Goal: Task Accomplishment & Management: Use online tool/utility

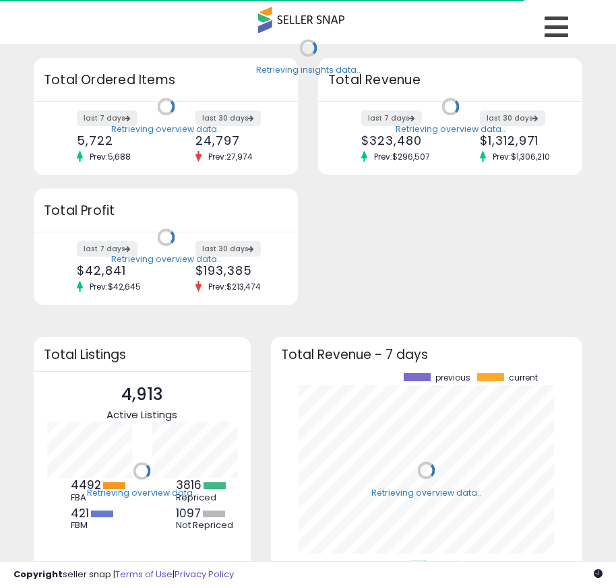
scroll to position [187, 285]
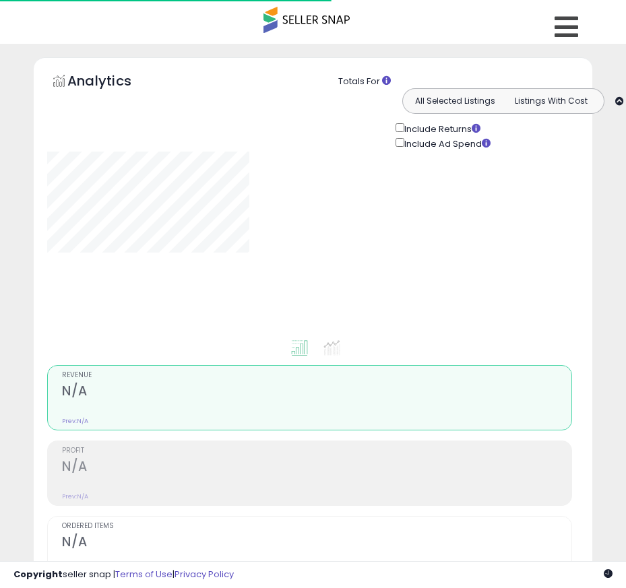
type input "**********"
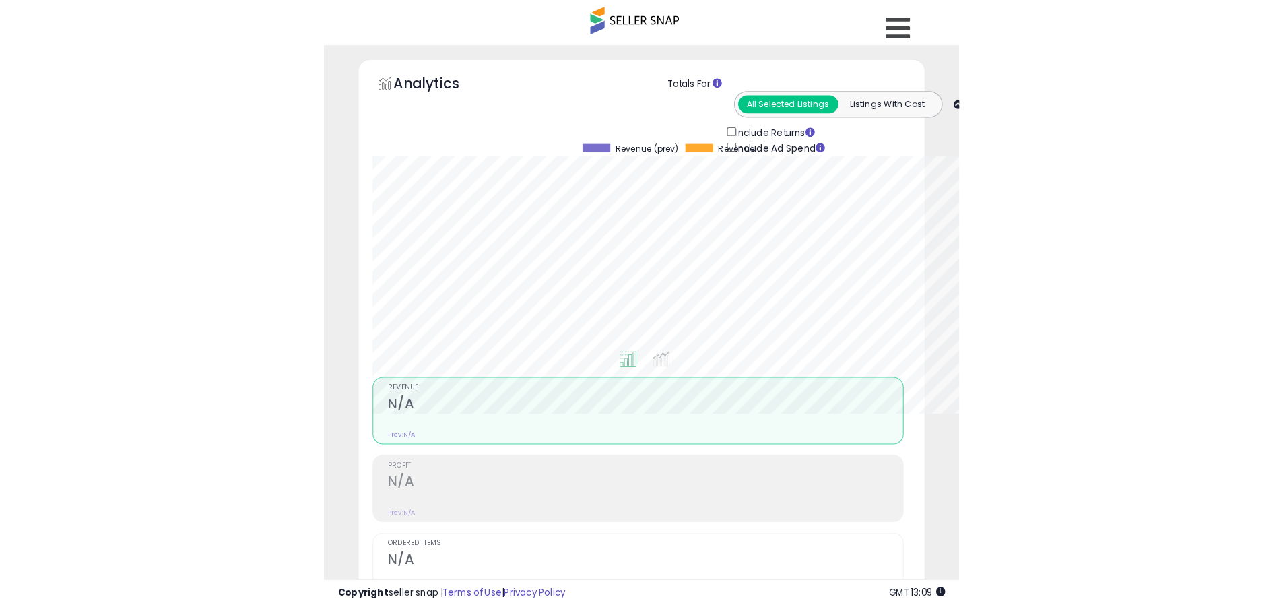
scroll to position [276, 705]
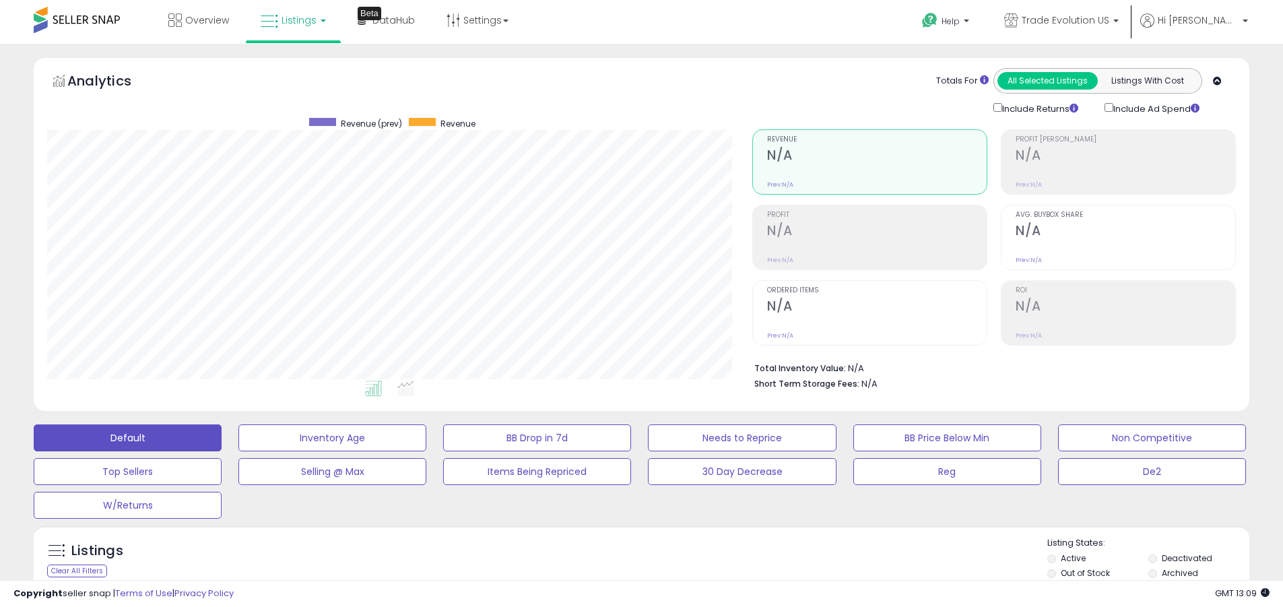
click at [625, 558] on label "Deactivated" at bounding box center [1187, 557] width 51 height 11
click at [625, 572] on label "Archived" at bounding box center [1180, 572] width 36 height 11
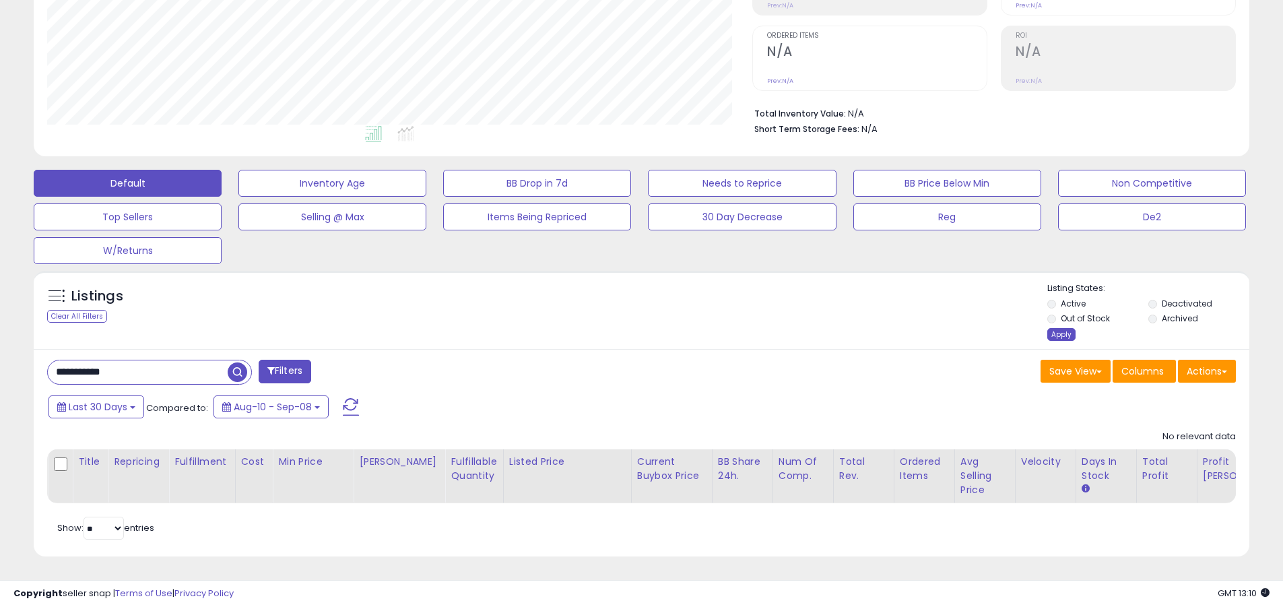
click at [625, 328] on div "Apply" at bounding box center [1061, 334] width 28 height 13
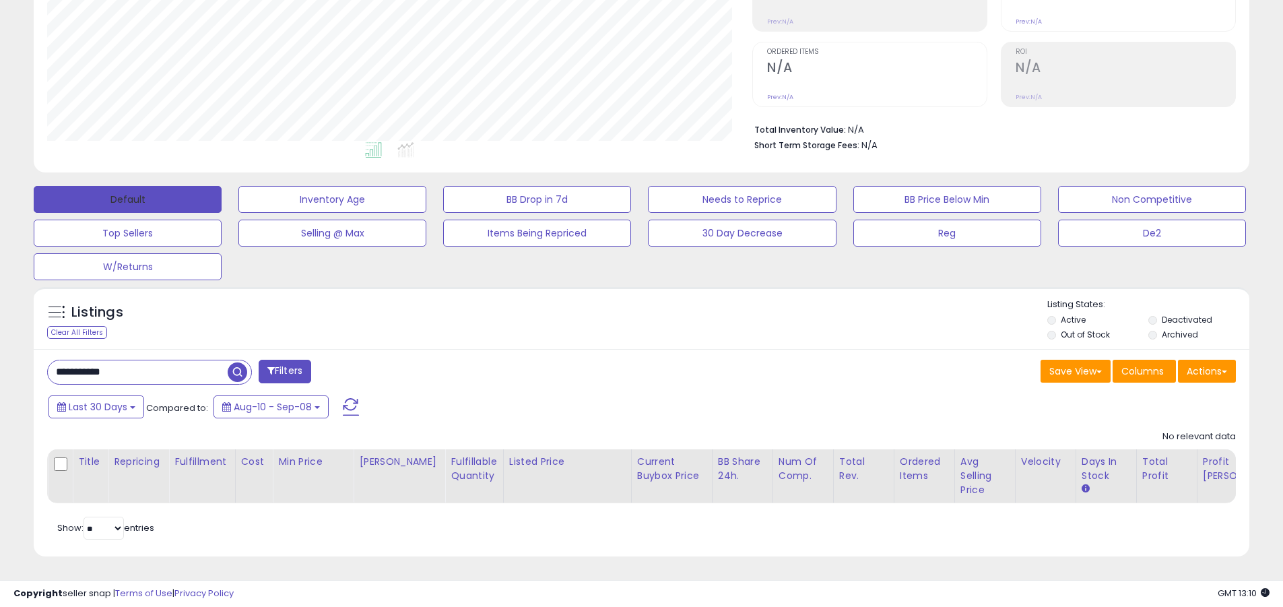
click at [127, 189] on button "Default" at bounding box center [128, 199] width 188 height 27
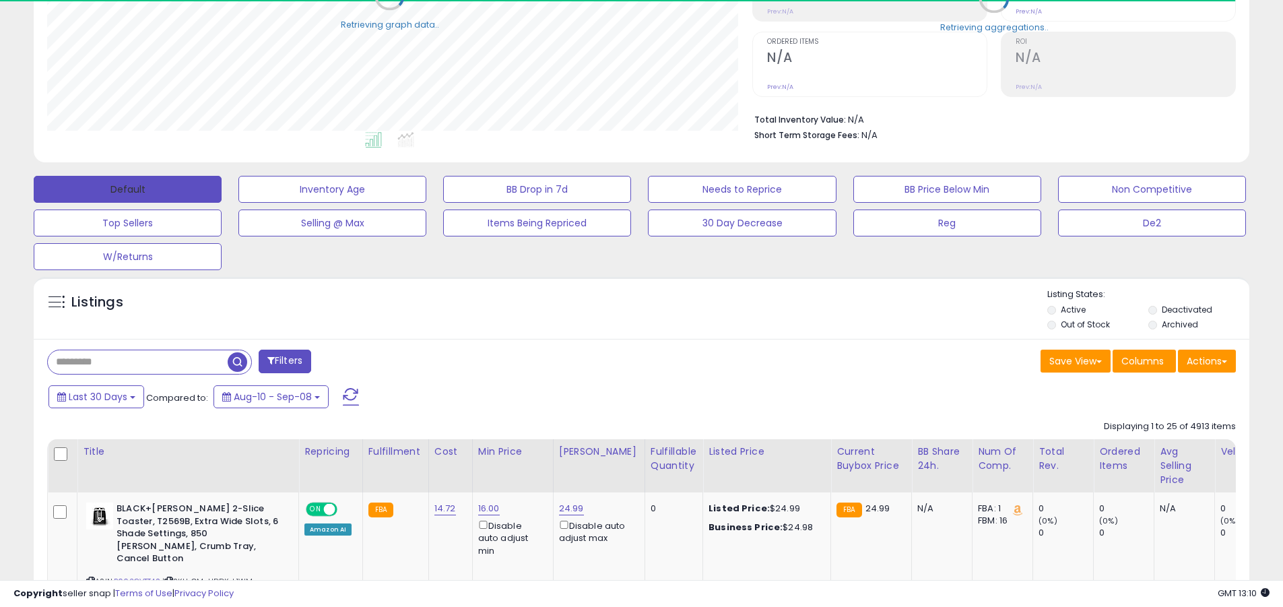
scroll to position [673188, 672759]
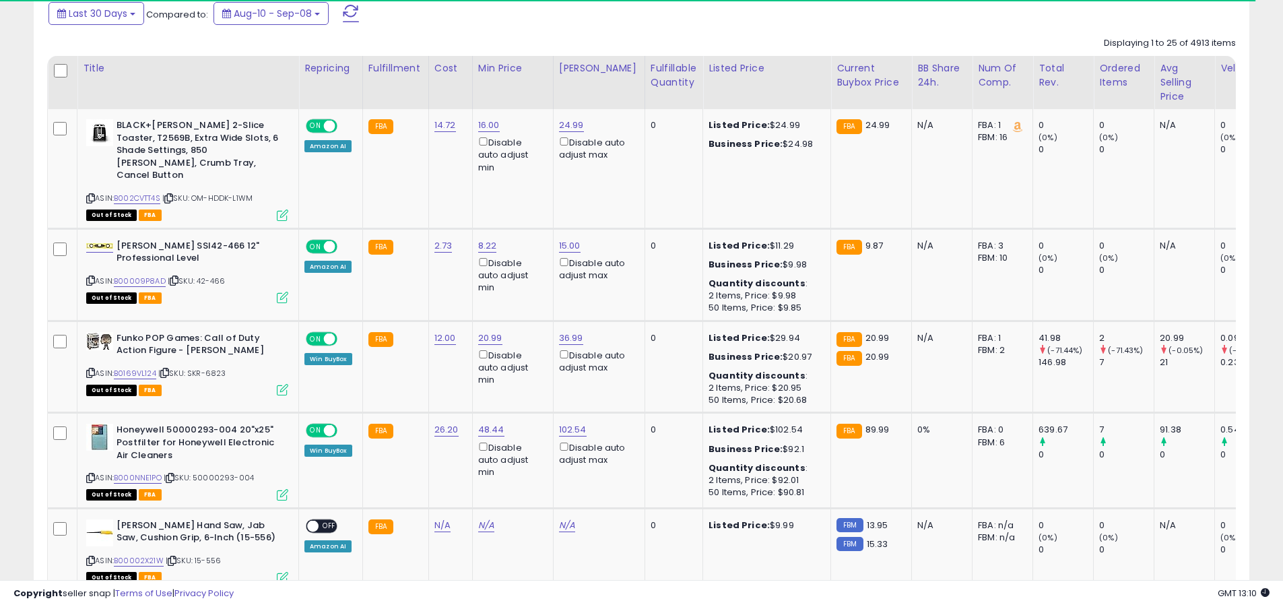
click at [350, 13] on span at bounding box center [351, 14] width 16 height 18
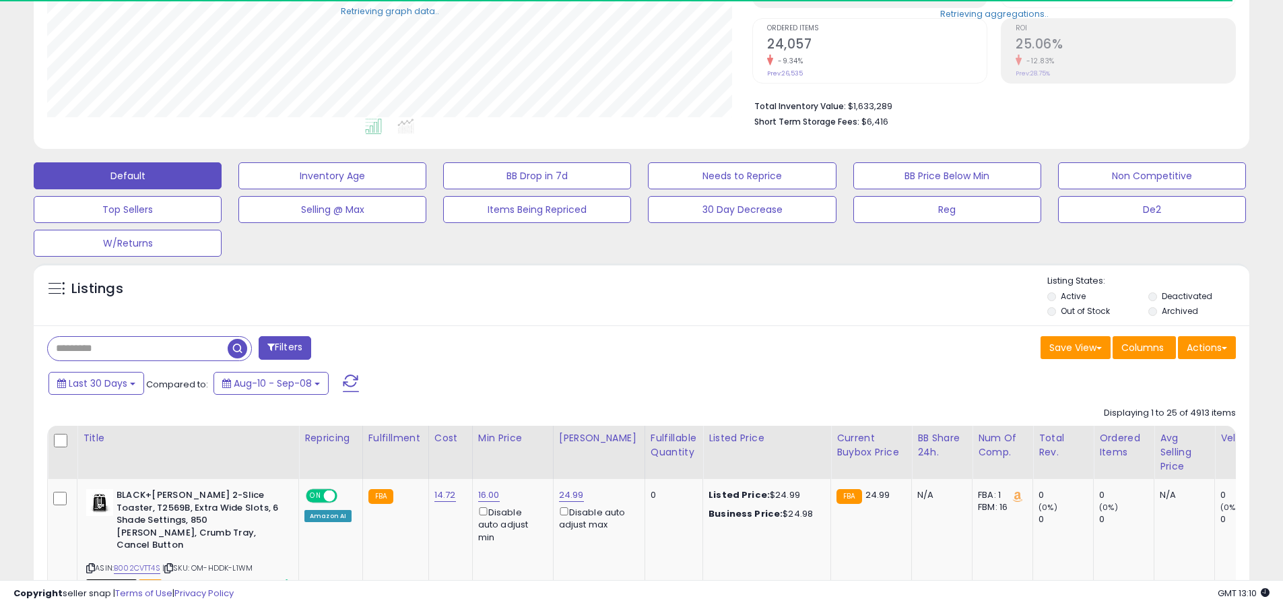
scroll to position [276, 705]
click at [137, 348] on input "text" at bounding box center [138, 349] width 180 height 24
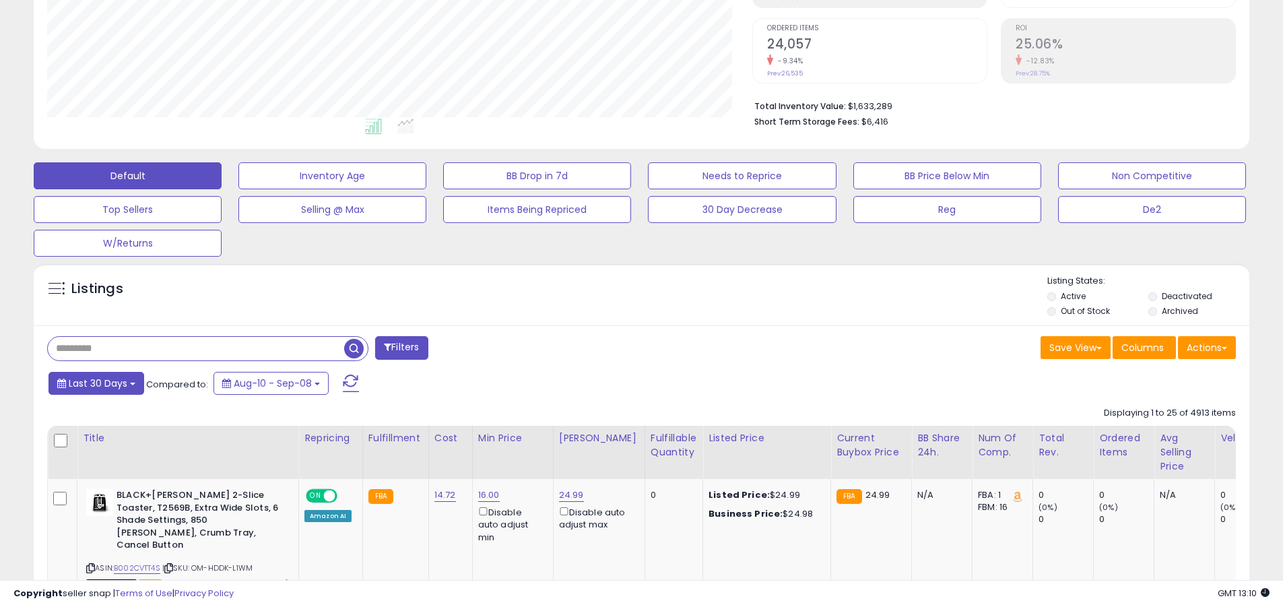
click at [96, 383] on span "Last 30 Days" at bounding box center [98, 382] width 59 height 13
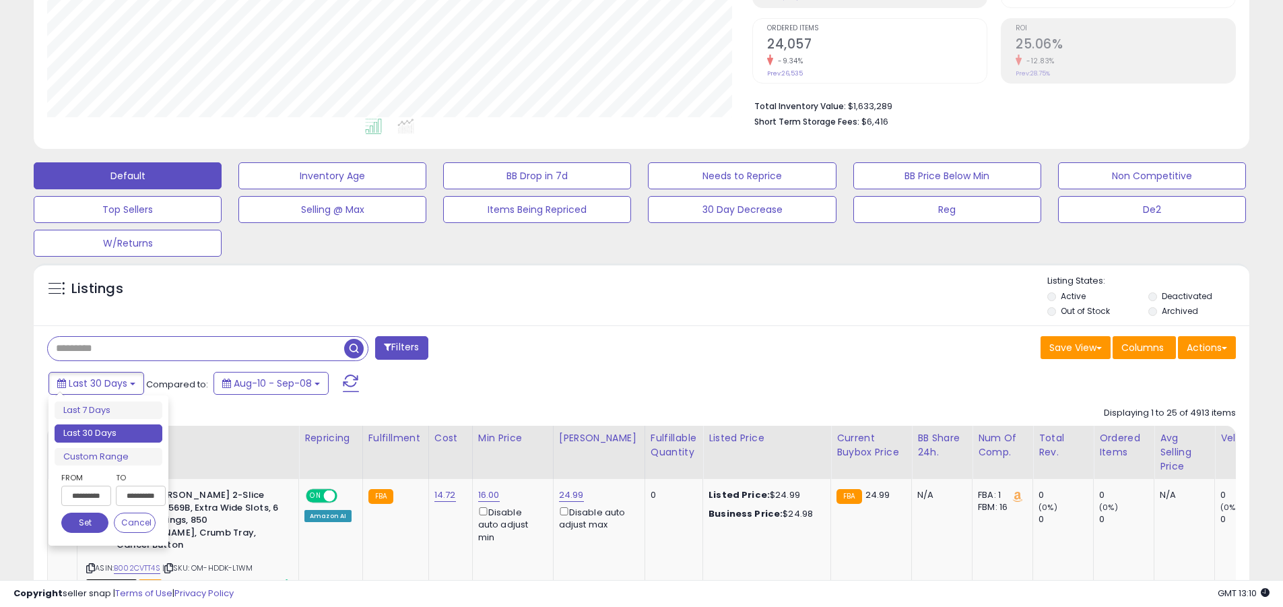
click at [108, 433] on li "Last 30 Days" at bounding box center [109, 433] width 108 height 18
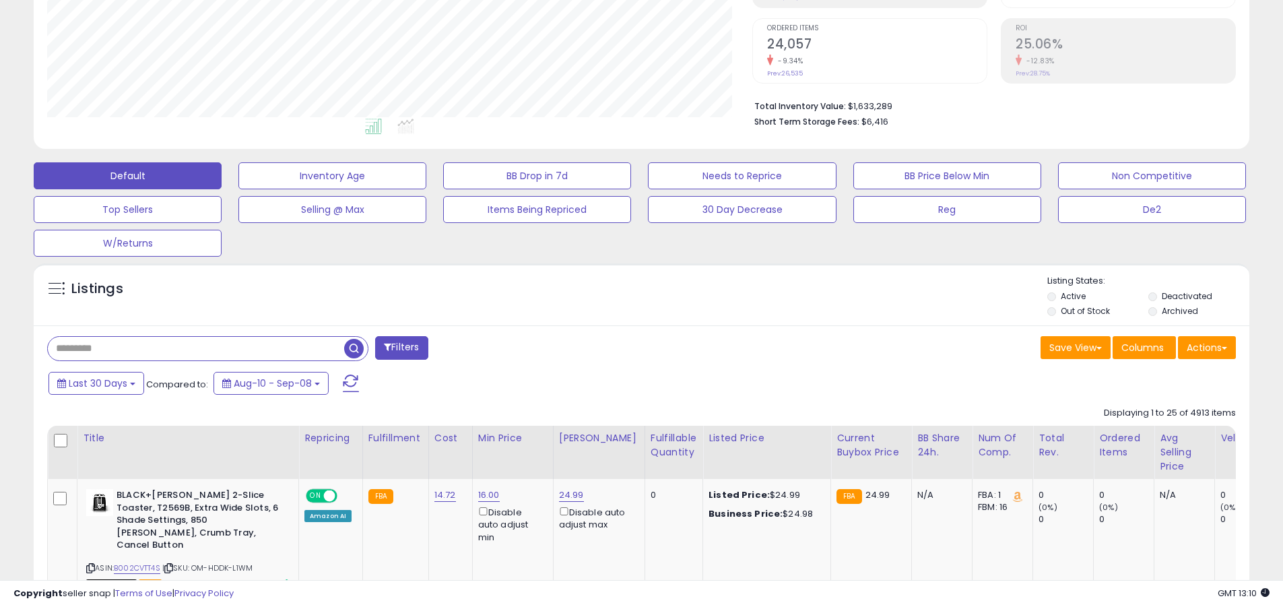
click at [196, 348] on input "text" at bounding box center [196, 349] width 296 height 24
click at [356, 346] on span "button" at bounding box center [354, 349] width 20 height 20
click at [625, 347] on button "Actions" at bounding box center [1207, 347] width 58 height 23
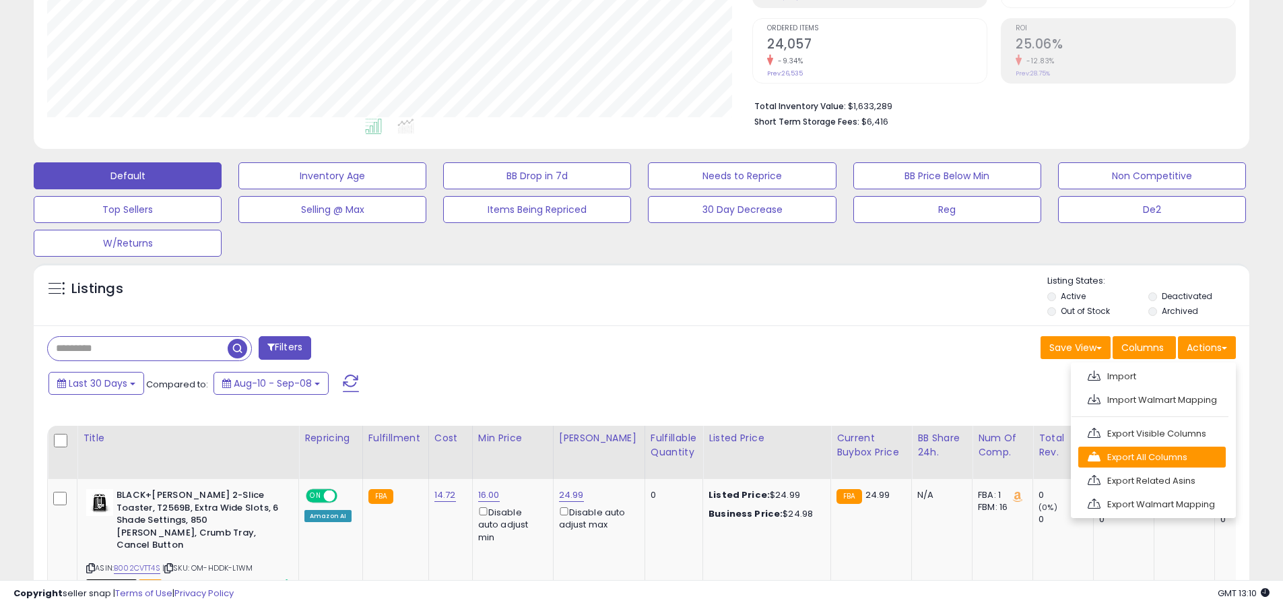
click at [625, 457] on link "Export All Columns" at bounding box center [1151, 457] width 147 height 21
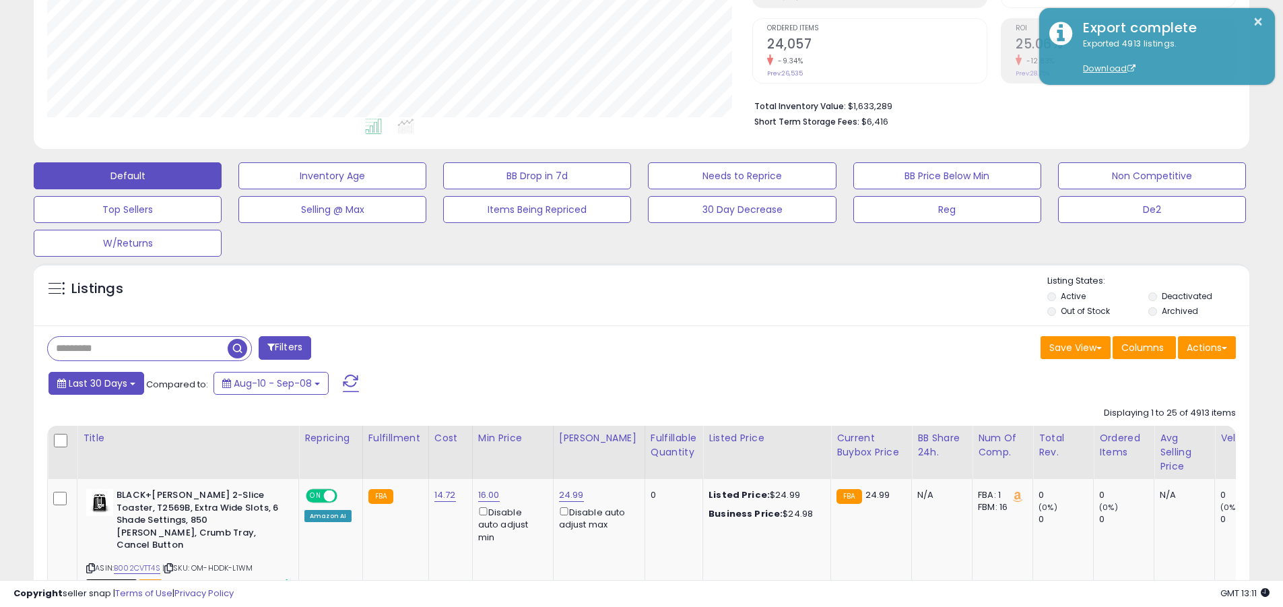
click at [96, 383] on span "Last 30 Days" at bounding box center [98, 382] width 59 height 13
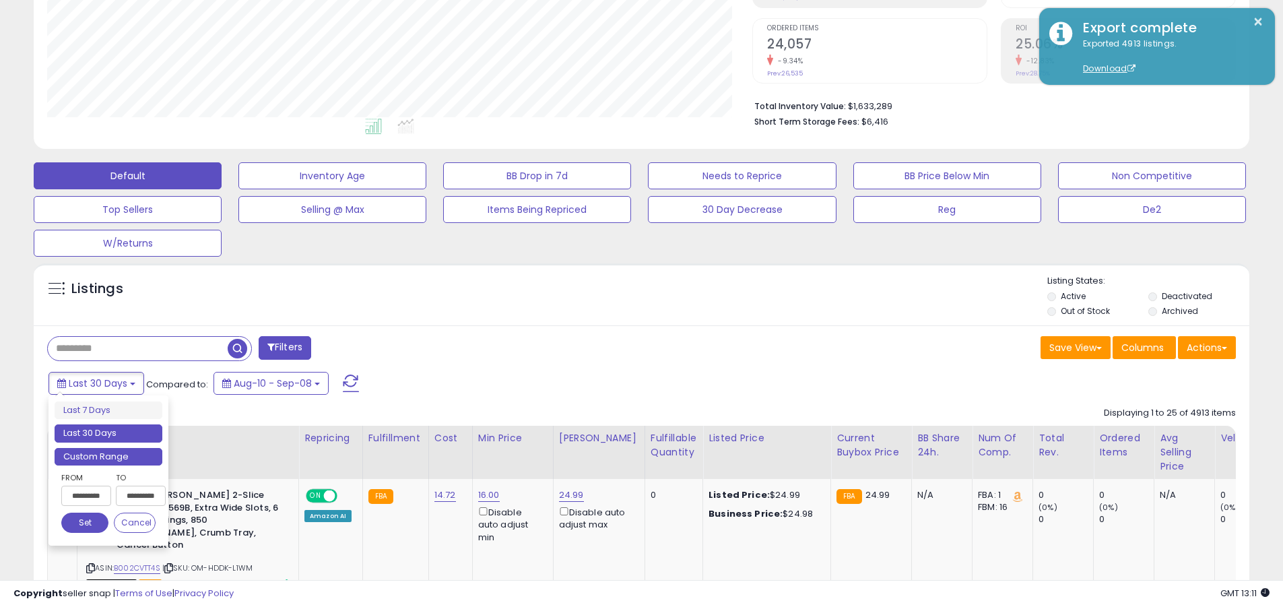
click at [108, 456] on li "Custom Range" at bounding box center [109, 457] width 108 height 18
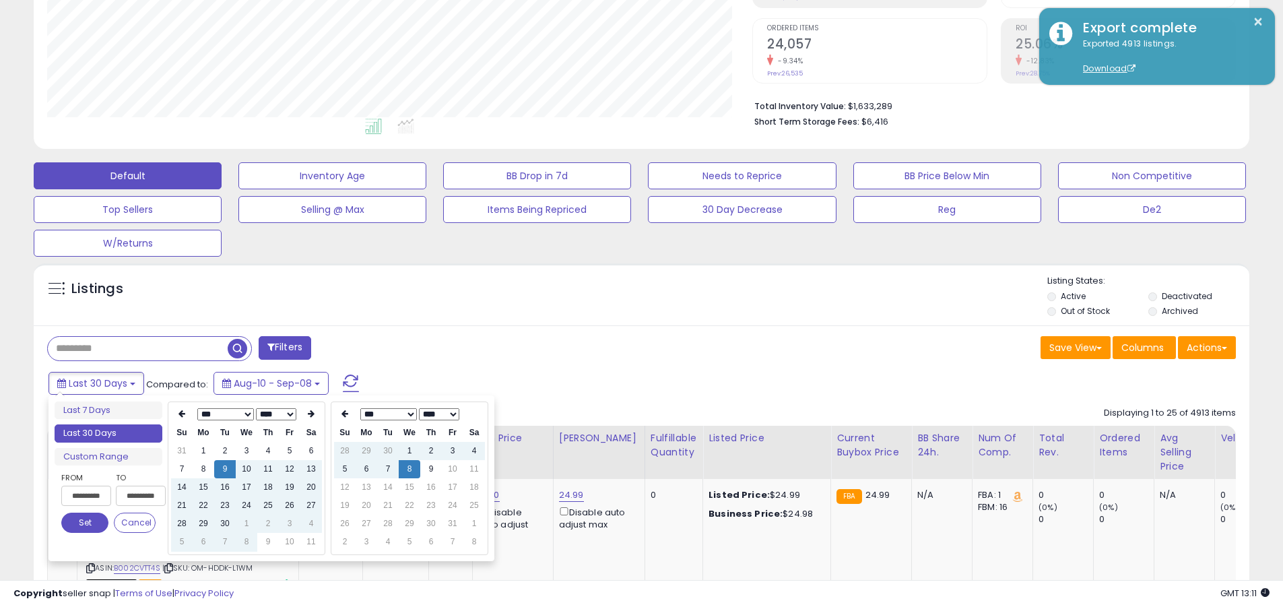
click at [86, 496] on input "**********" at bounding box center [86, 496] width 50 height 20
type input "**********"
click at [85, 523] on button "Set" at bounding box center [84, 523] width 47 height 20
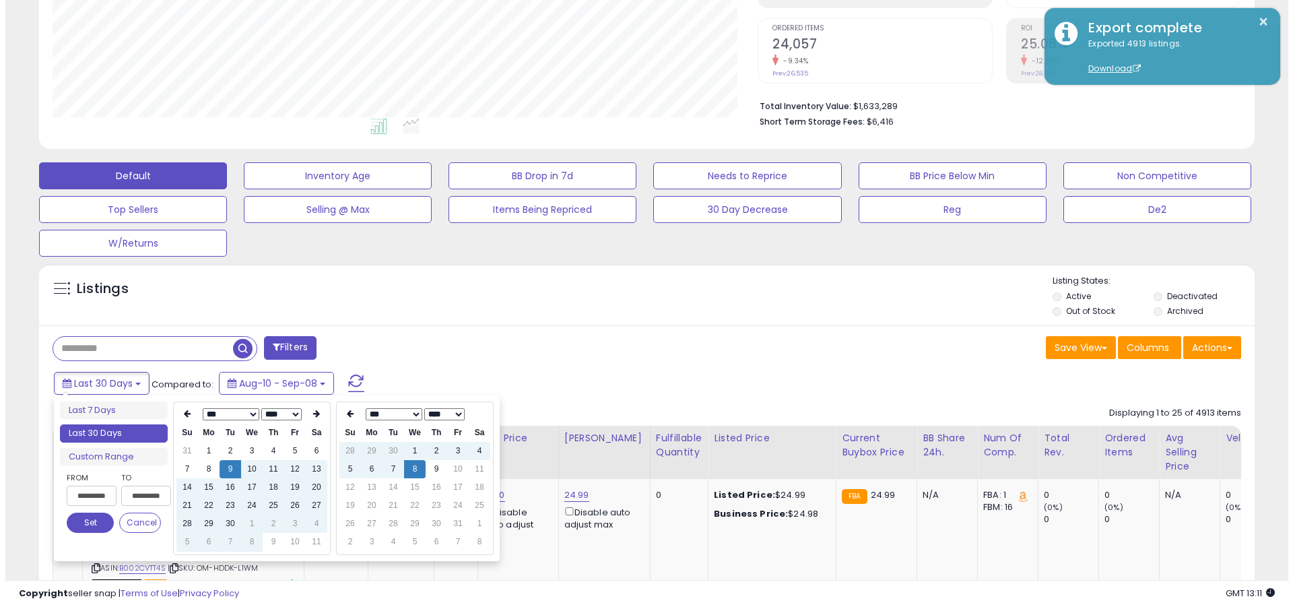
scroll to position [0, 0]
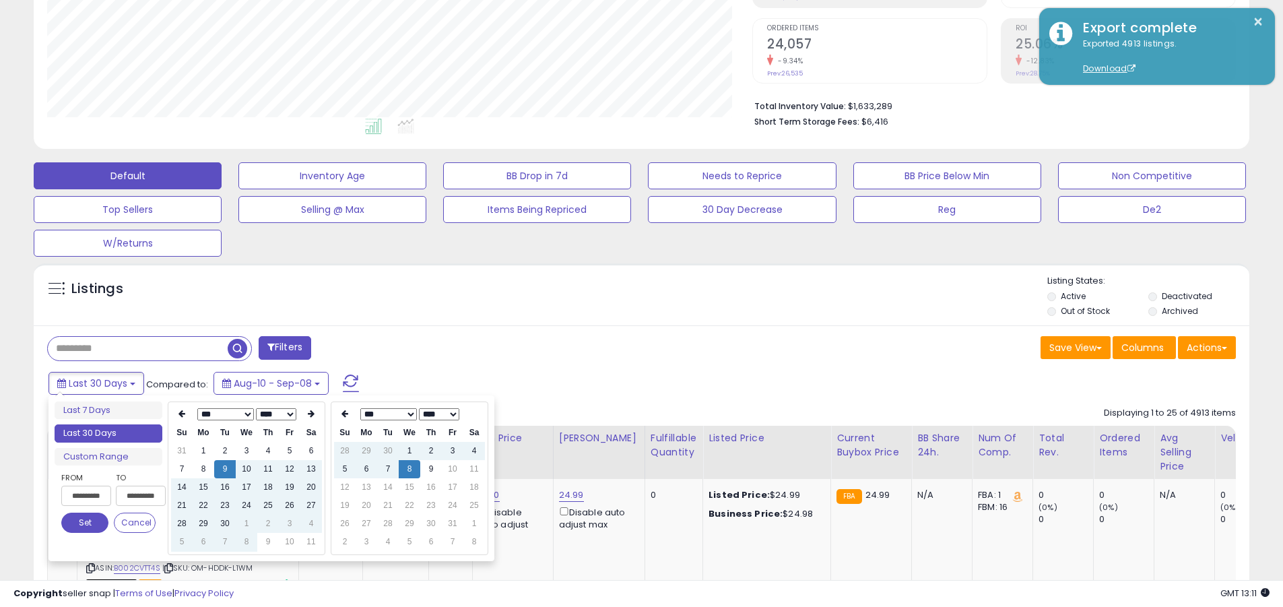
click at [137, 348] on input "text" at bounding box center [138, 349] width 180 height 24
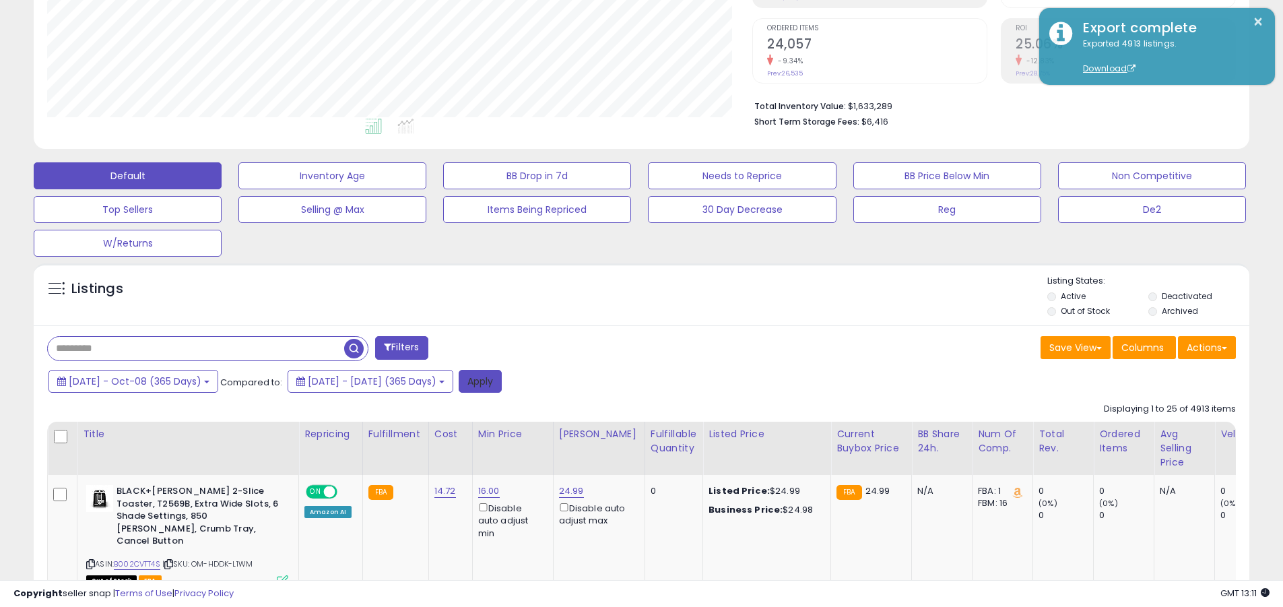
click at [502, 381] on button "Apply" at bounding box center [480, 381] width 43 height 23
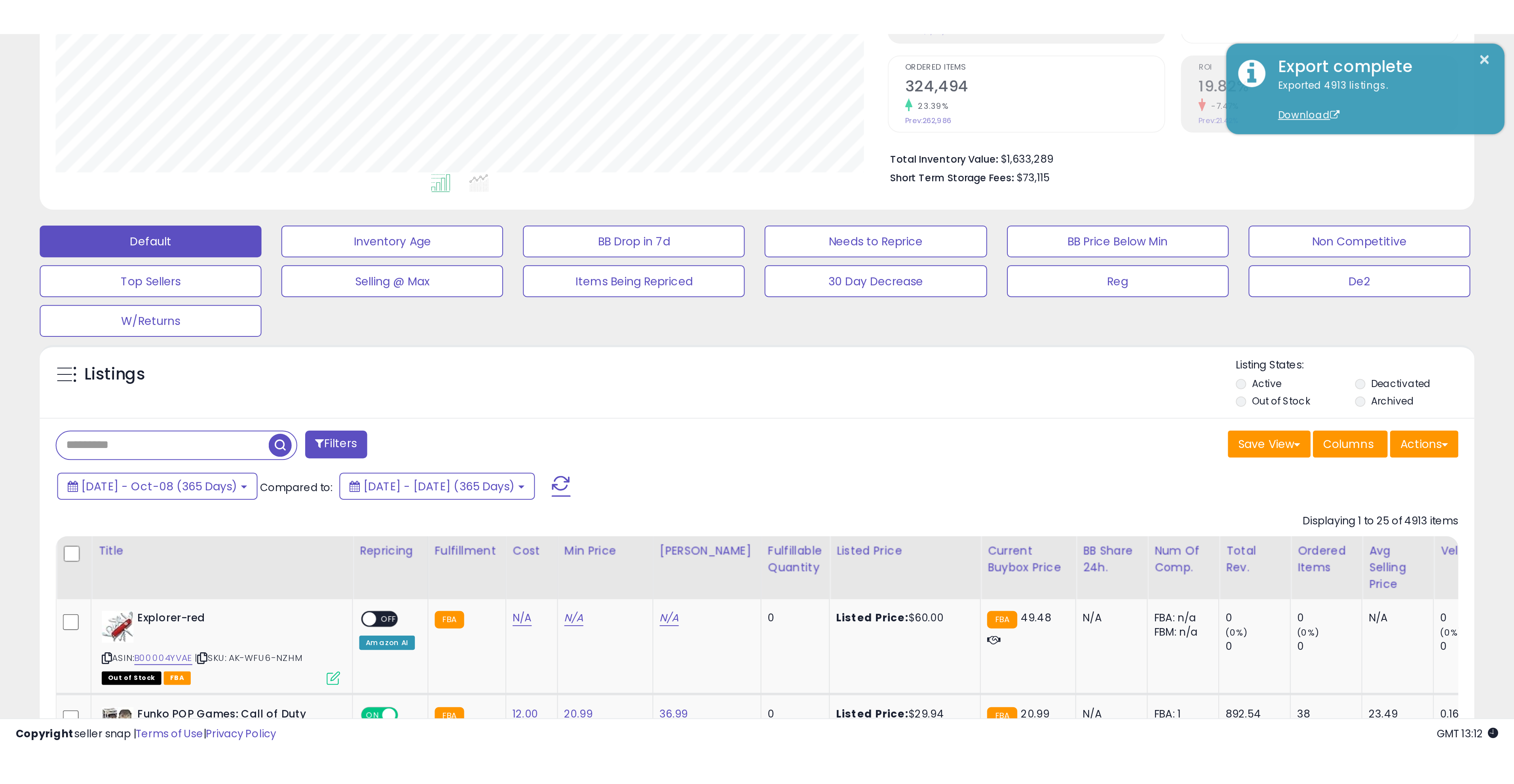
scroll to position [162, 414]
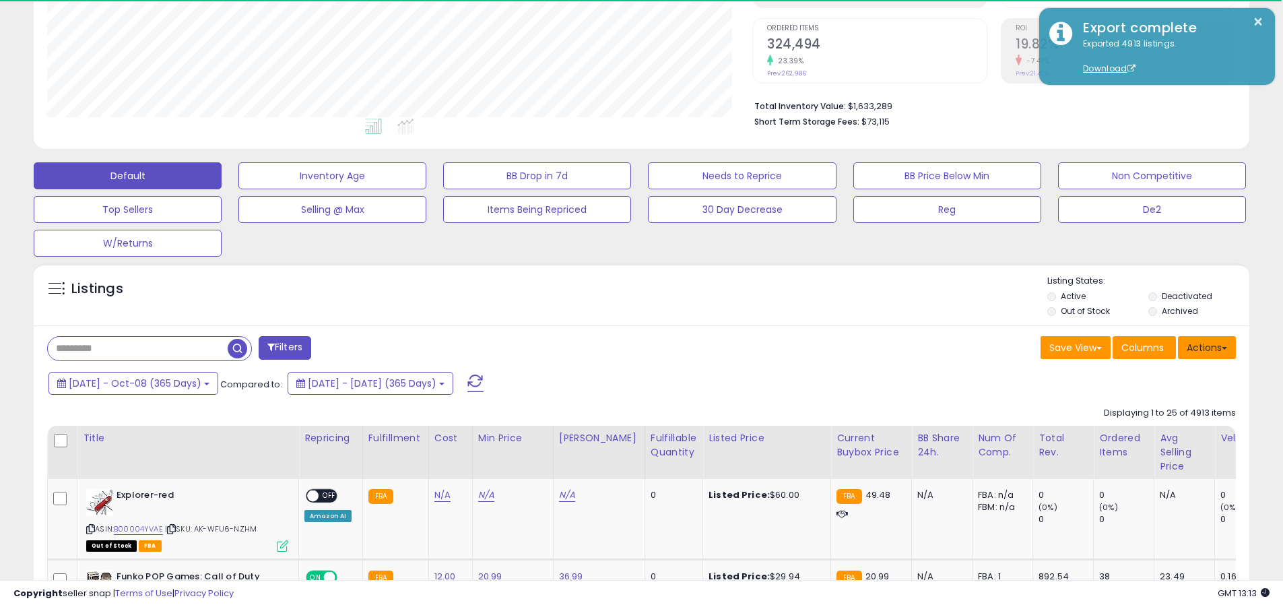
click at [625, 347] on button "Actions" at bounding box center [1207, 347] width 58 height 23
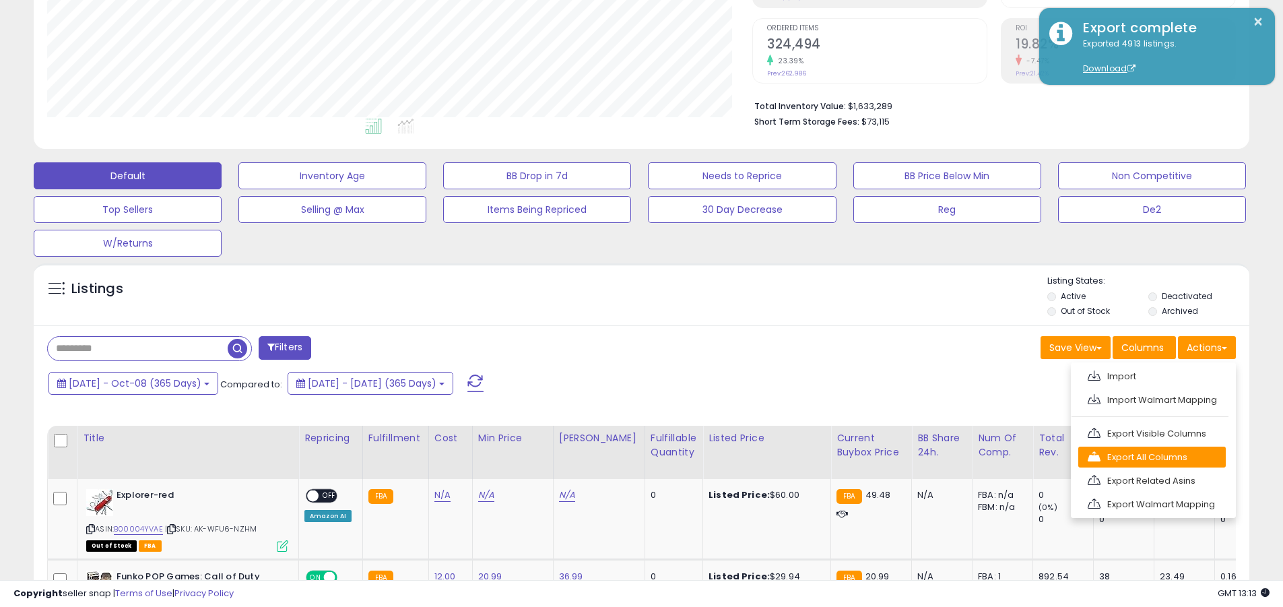
click at [625, 457] on link "Export All Columns" at bounding box center [1151, 457] width 147 height 21
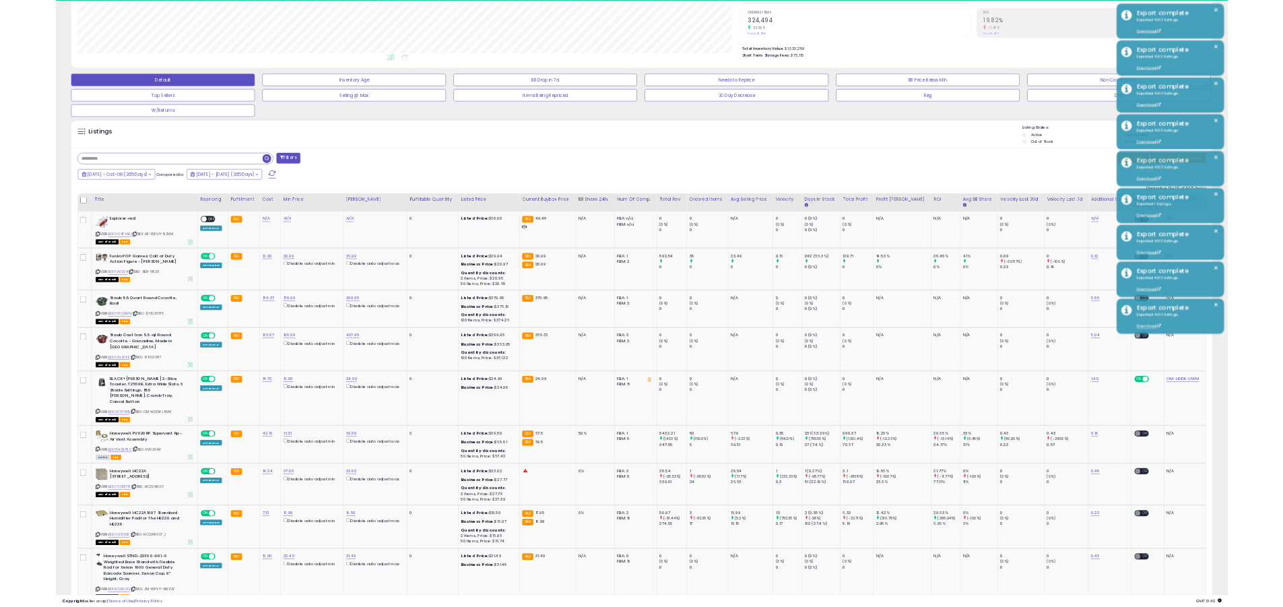
scroll to position [673188, 672759]
